Goal: Understand process/instructions

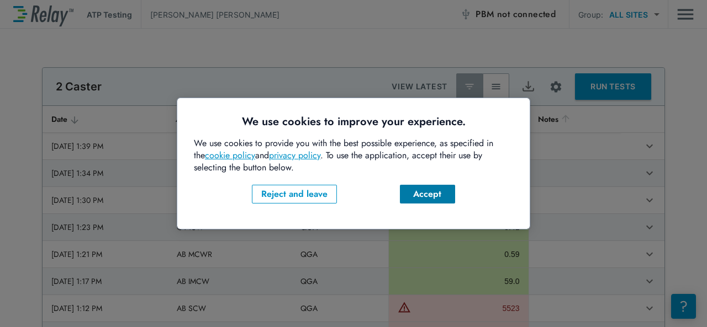
click at [435, 194] on div "Accept" at bounding box center [428, 194] width 38 height 13
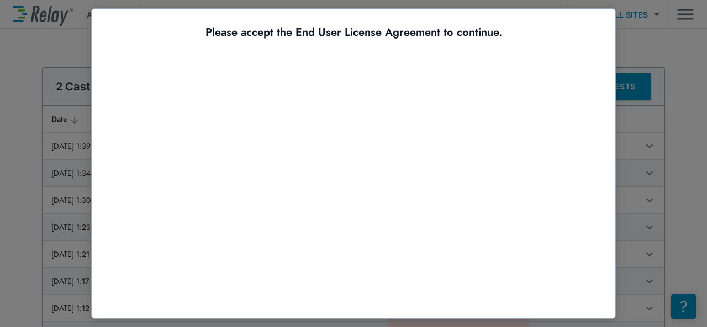
scroll to position [68, 0]
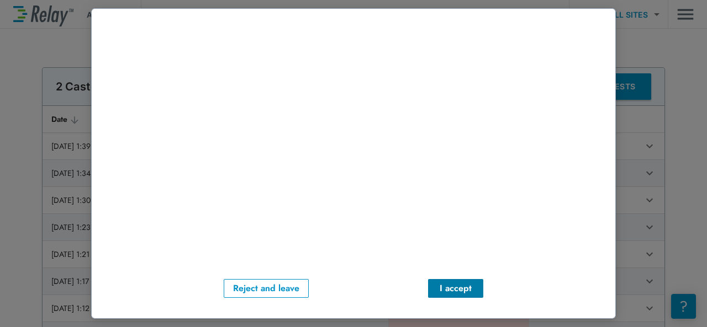
click at [458, 283] on div "I accept" at bounding box center [456, 288] width 38 height 13
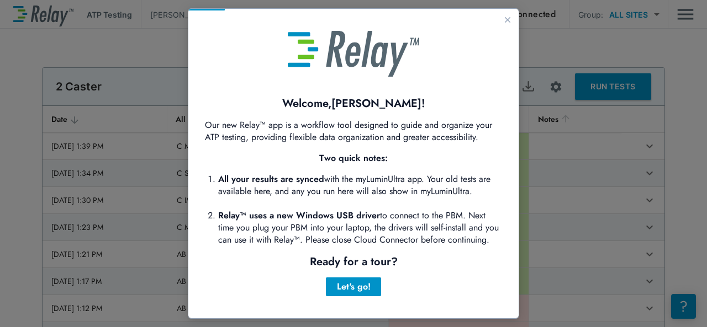
scroll to position [0, 0]
click at [703, 104] on div at bounding box center [353, 163] width 707 height 327
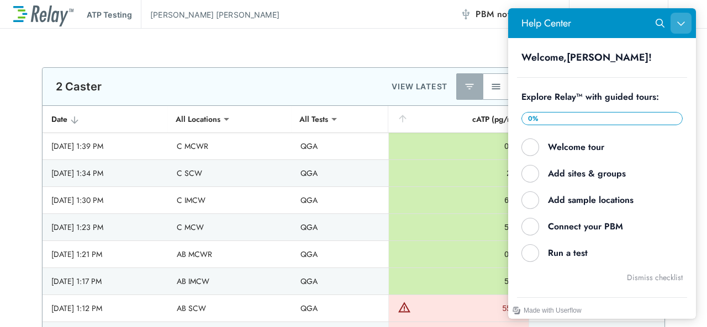
click at [684, 22] on icon "Close Help Center" at bounding box center [680, 24] width 7 height 4
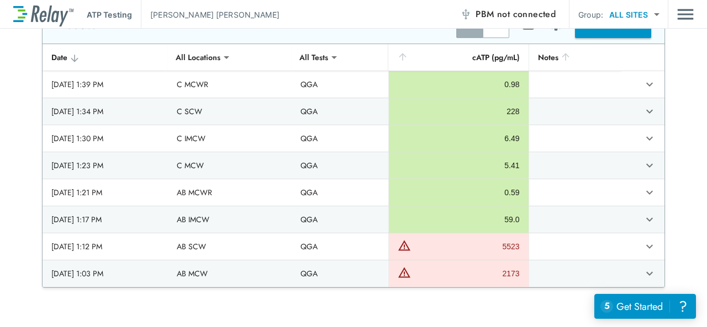
scroll to position [68, 0]
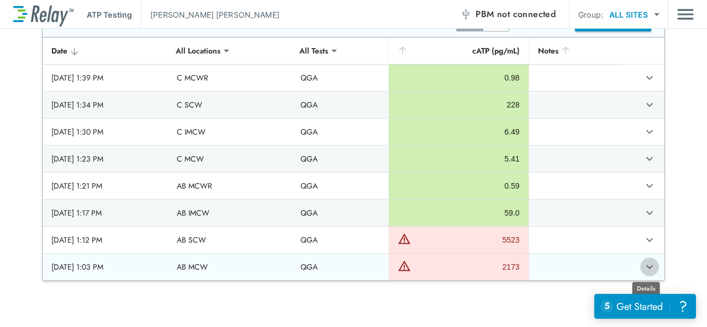
click at [640, 263] on button "expand row" at bounding box center [649, 267] width 19 height 19
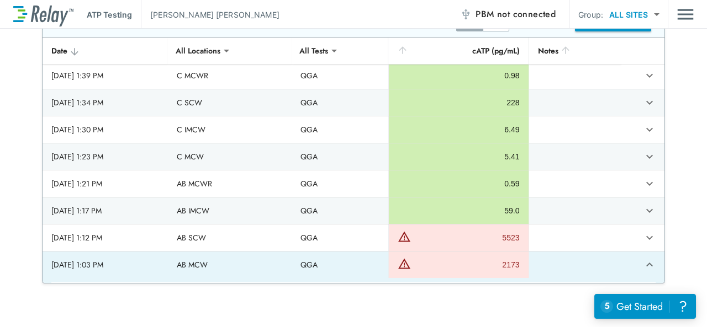
scroll to position [0, 0]
